Goal: Information Seeking & Learning: Learn about a topic

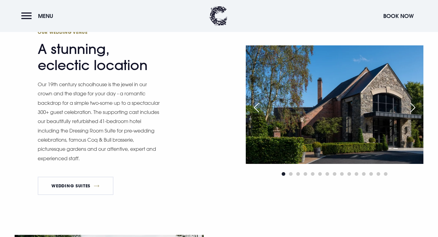
scroll to position [665, 0]
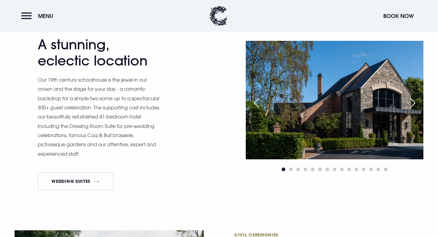
click at [415, 106] on div "Next slide" at bounding box center [412, 102] width 15 height 13
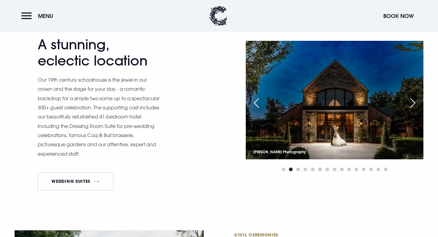
click at [415, 106] on div "Next slide" at bounding box center [412, 102] width 15 height 13
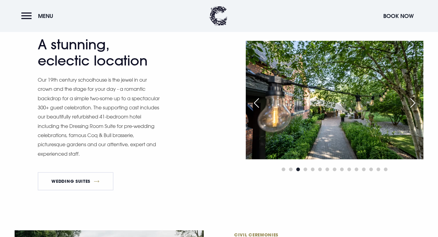
click at [415, 107] on div "Next slide" at bounding box center [412, 102] width 15 height 13
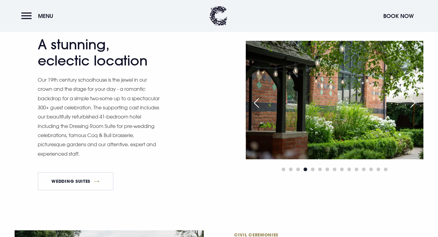
click at [415, 107] on div "Next slide" at bounding box center [412, 102] width 15 height 13
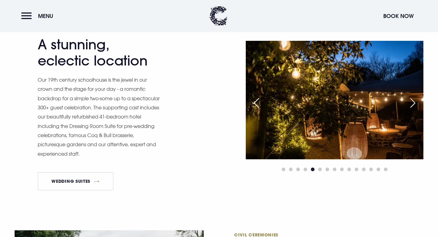
click at [415, 107] on div "Next slide" at bounding box center [412, 102] width 15 height 13
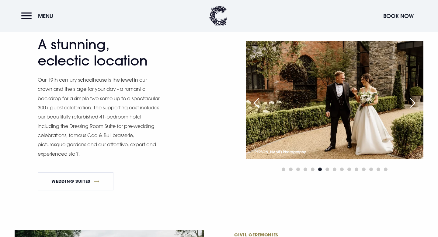
click at [415, 107] on div "Next slide" at bounding box center [412, 102] width 15 height 13
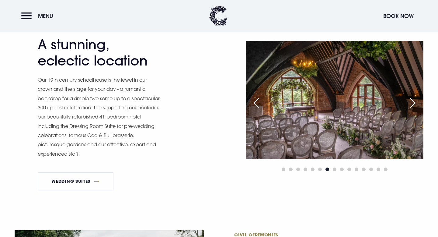
click at [415, 107] on div "Next slide" at bounding box center [412, 102] width 15 height 13
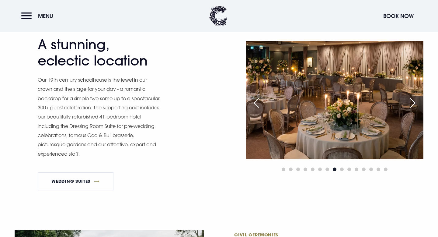
click at [415, 107] on div "Next slide" at bounding box center [412, 102] width 15 height 13
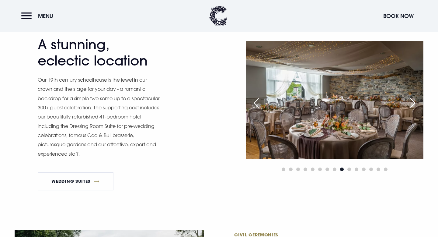
click at [415, 107] on div "Next slide" at bounding box center [412, 102] width 15 height 13
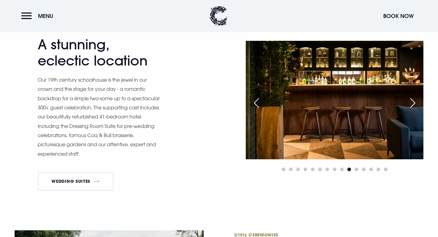
click at [415, 107] on div "Next slide" at bounding box center [412, 102] width 15 height 13
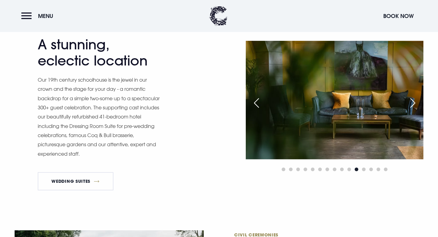
click at [415, 107] on div "Next slide" at bounding box center [412, 102] width 15 height 13
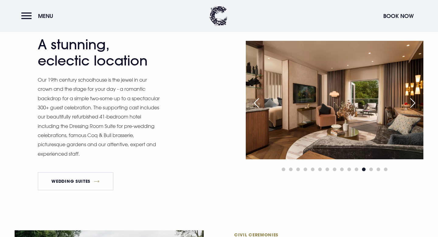
click at [415, 107] on div "Next slide" at bounding box center [412, 102] width 15 height 13
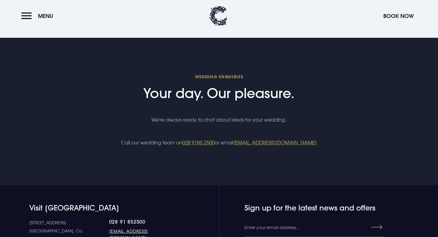
scroll to position [2212, 0]
